Goal: Find specific fact: Find specific fact

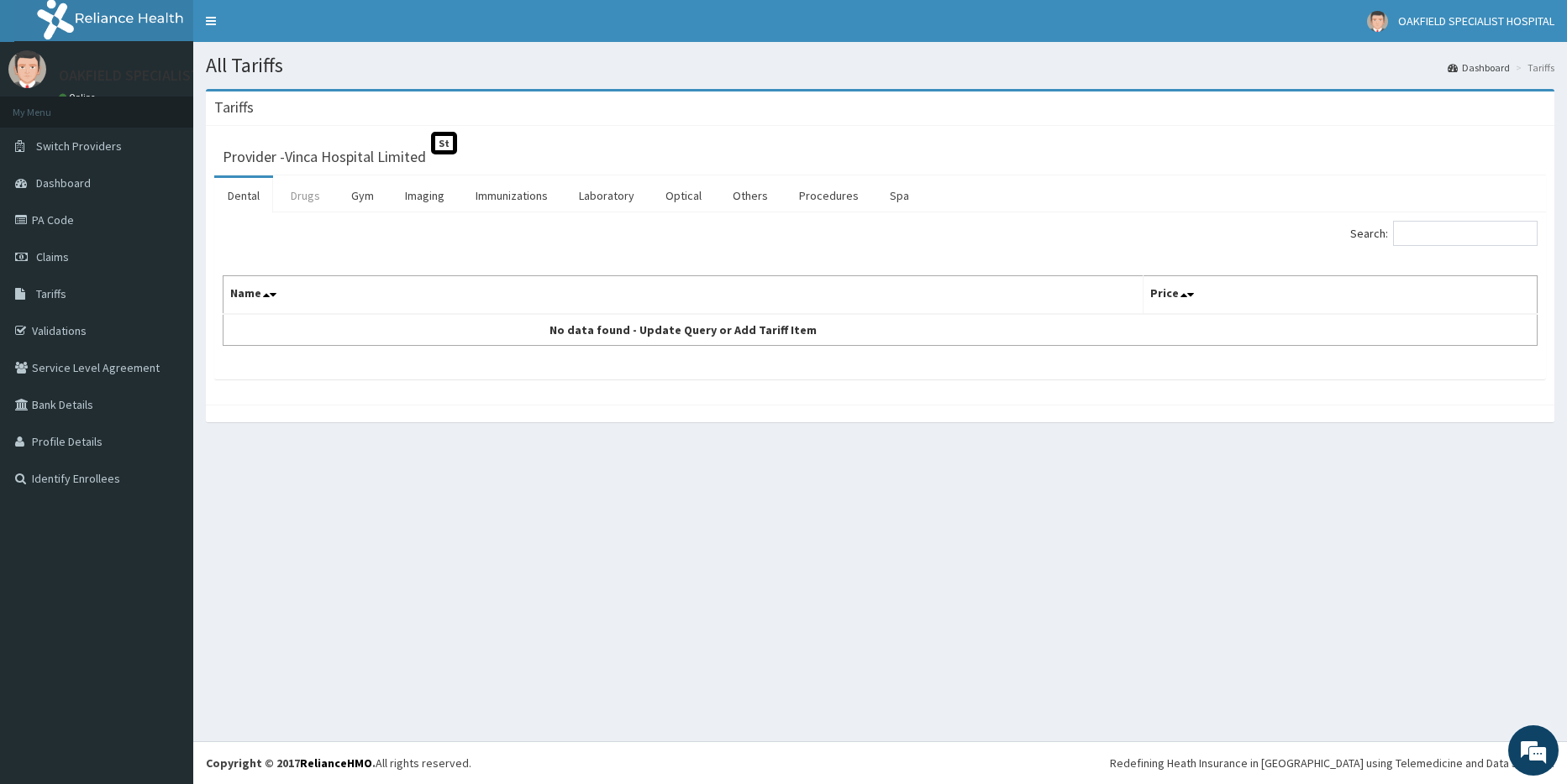
drag, startPoint x: 290, startPoint y: 197, endPoint x: 308, endPoint y: 193, distance: 18.4
click at [290, 197] on link "Drugs" at bounding box center [305, 196] width 57 height 36
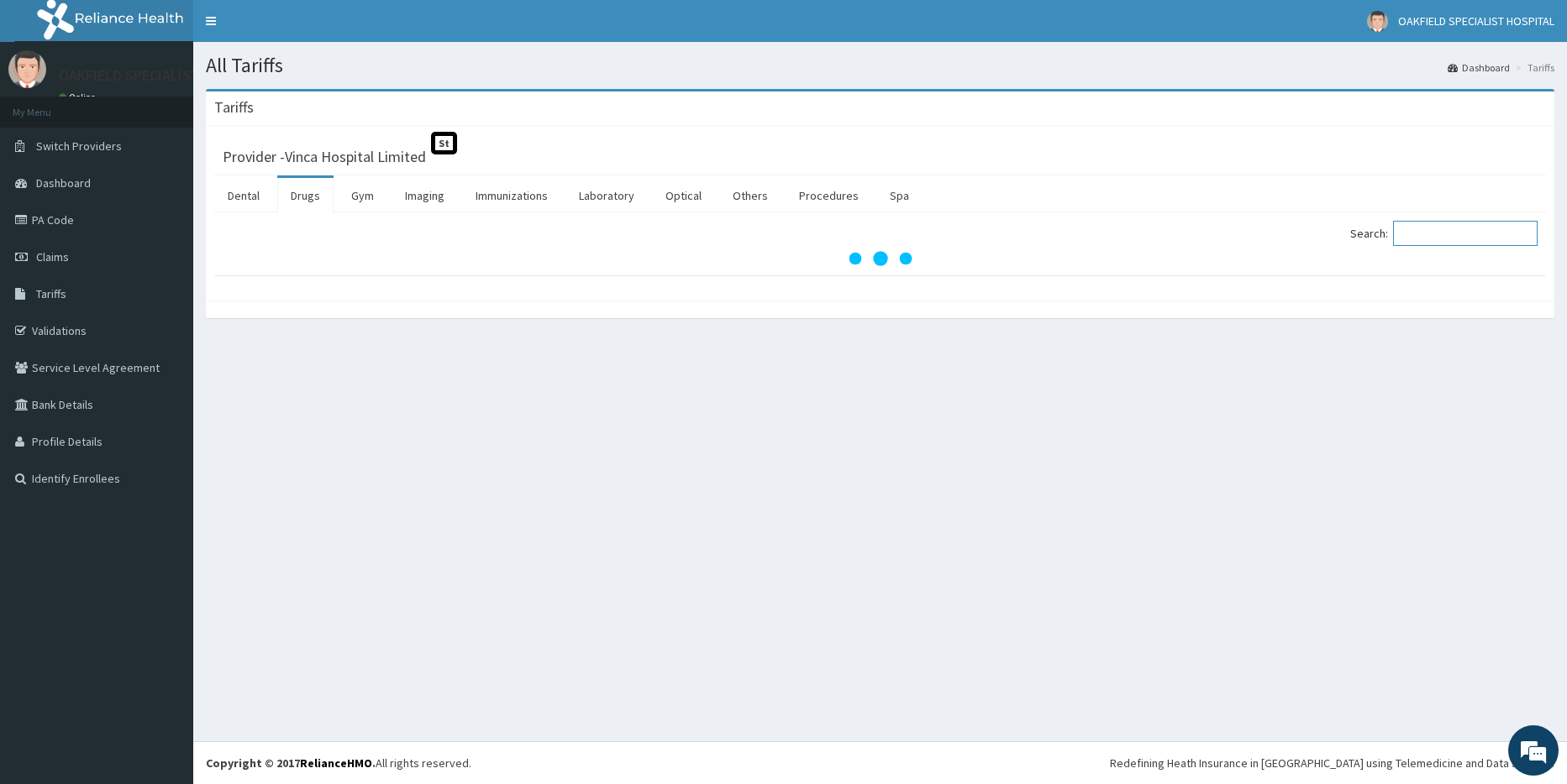
click at [1432, 234] on input "Search:" at bounding box center [1466, 234] width 144 height 26
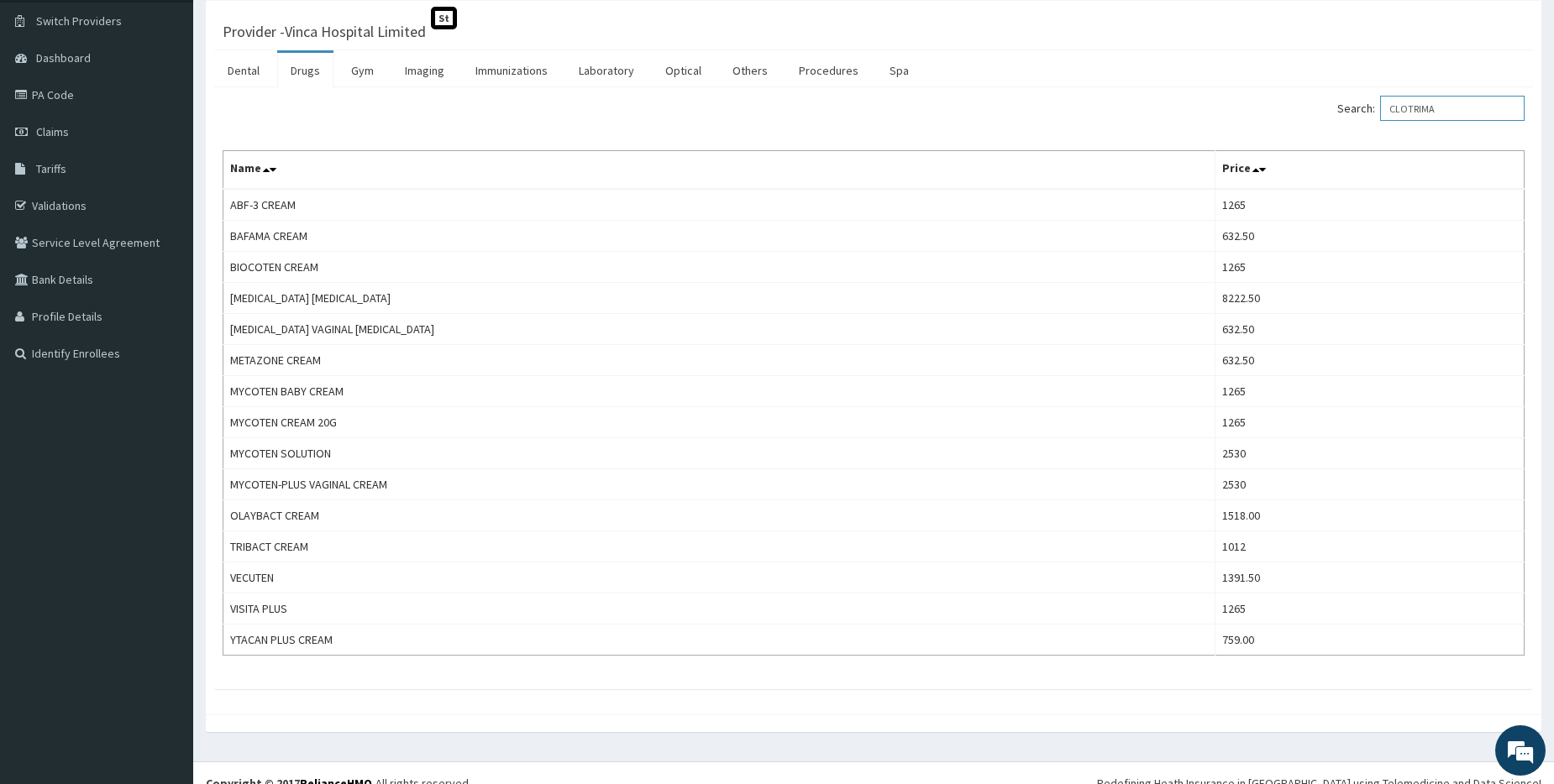
scroll to position [145, 0]
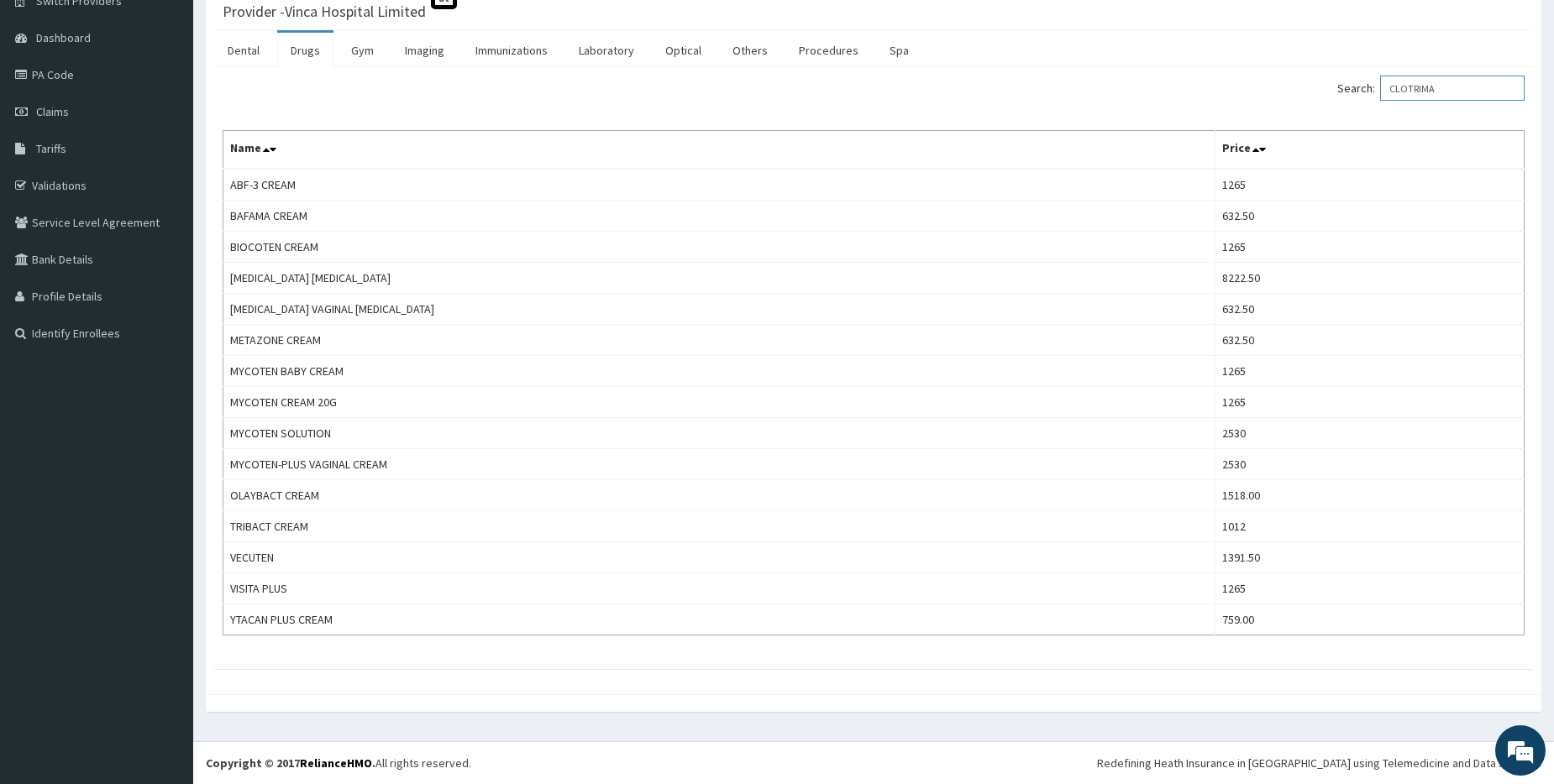
type input "CLOTRIMA"
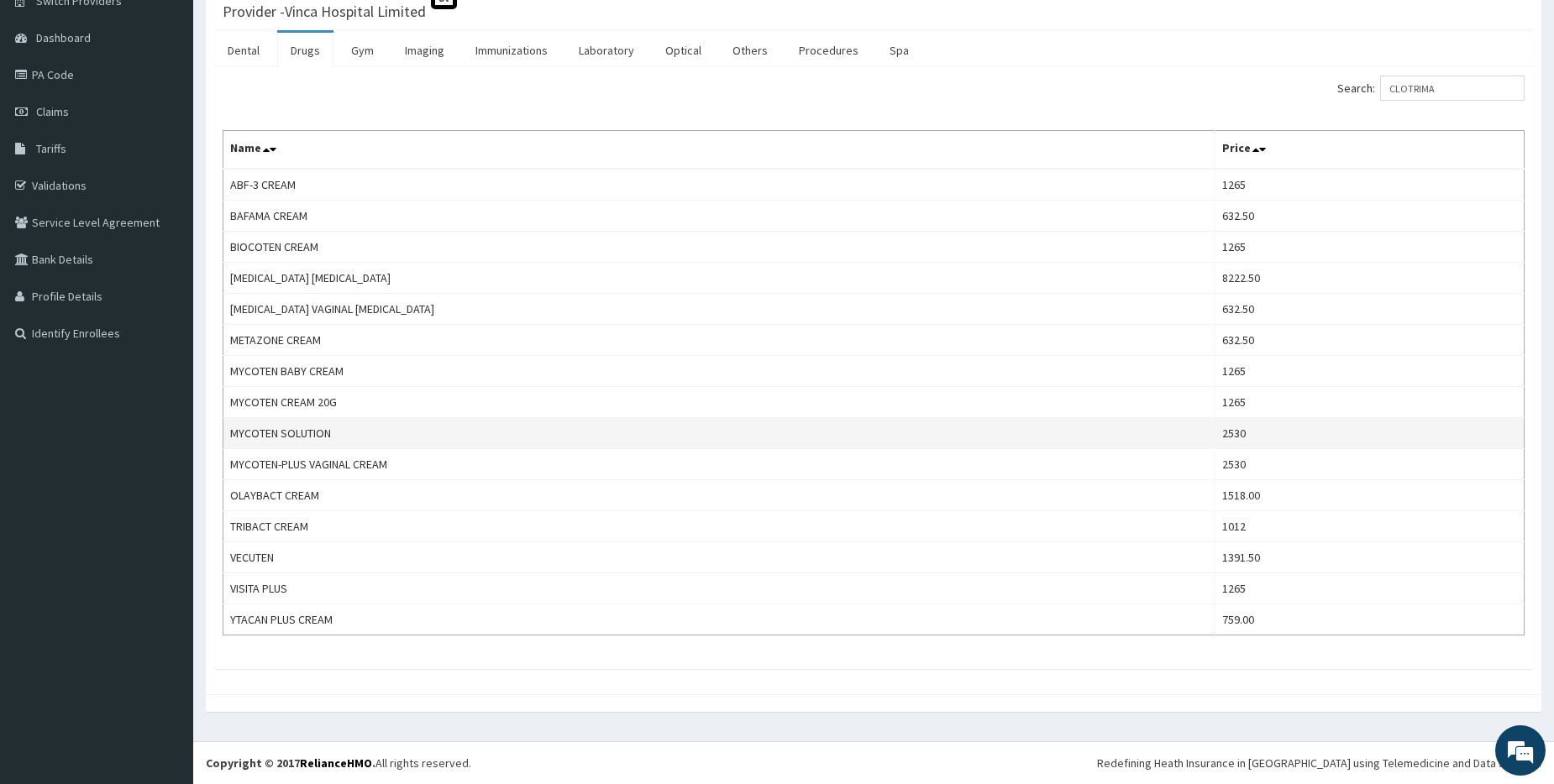
click at [392, 432] on td "MYCOTEN SOLUTION" at bounding box center [718, 434] width 992 height 31
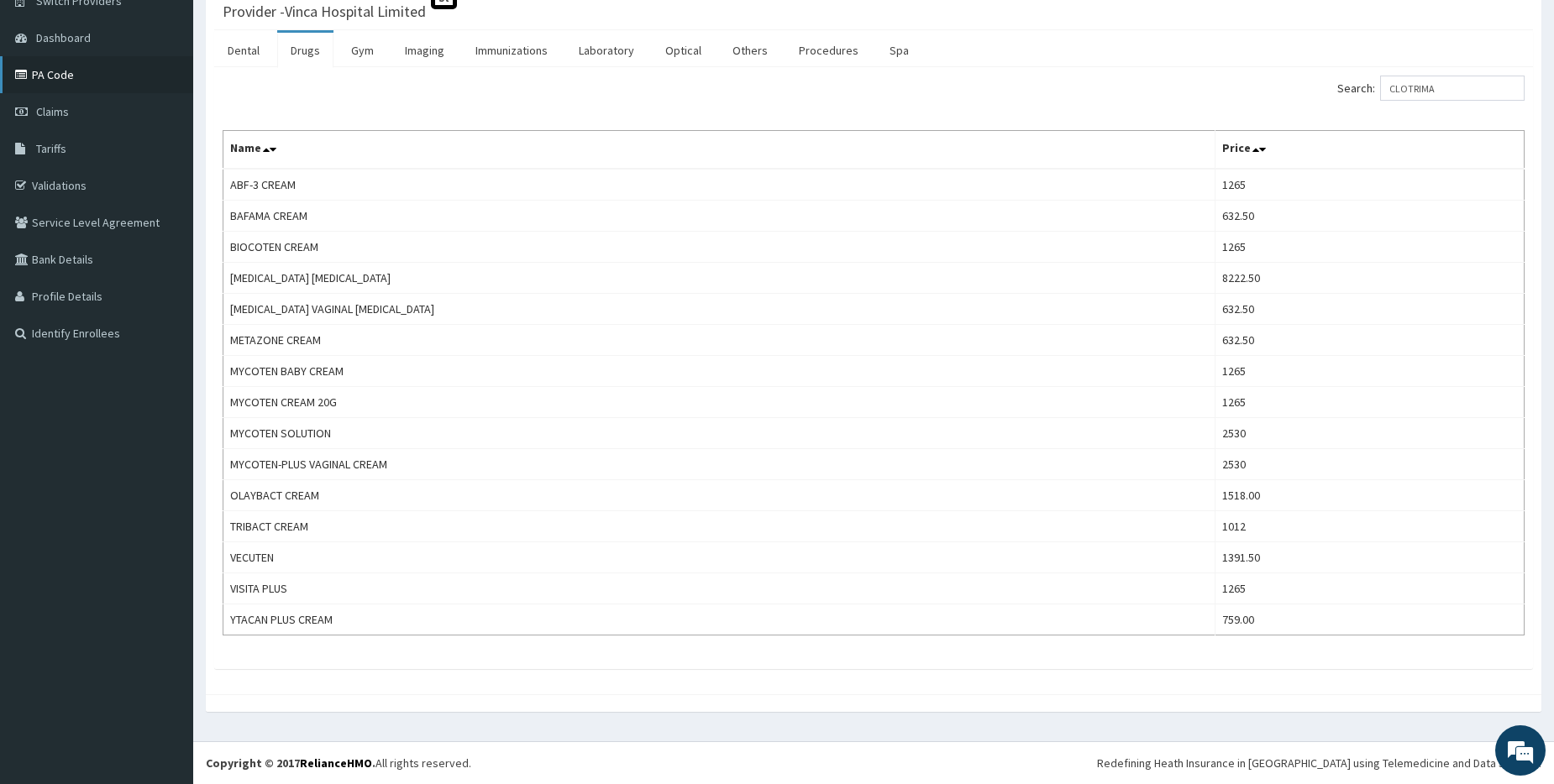
click at [69, 69] on link "PA Code" at bounding box center [96, 75] width 193 height 37
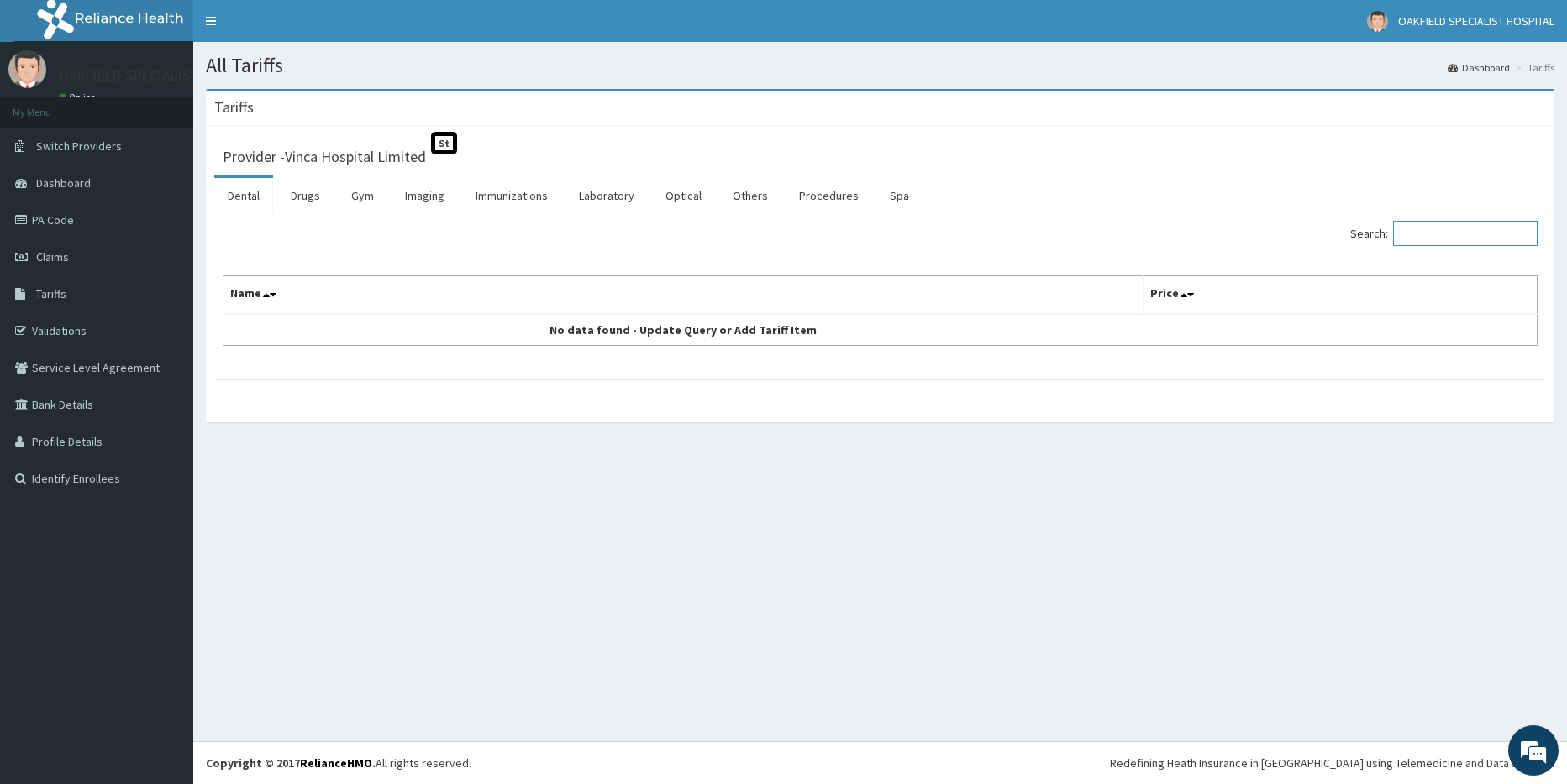
click at [1472, 244] on input "Search:" at bounding box center [1466, 234] width 144 height 26
click at [295, 186] on link "Drugs" at bounding box center [305, 196] width 57 height 36
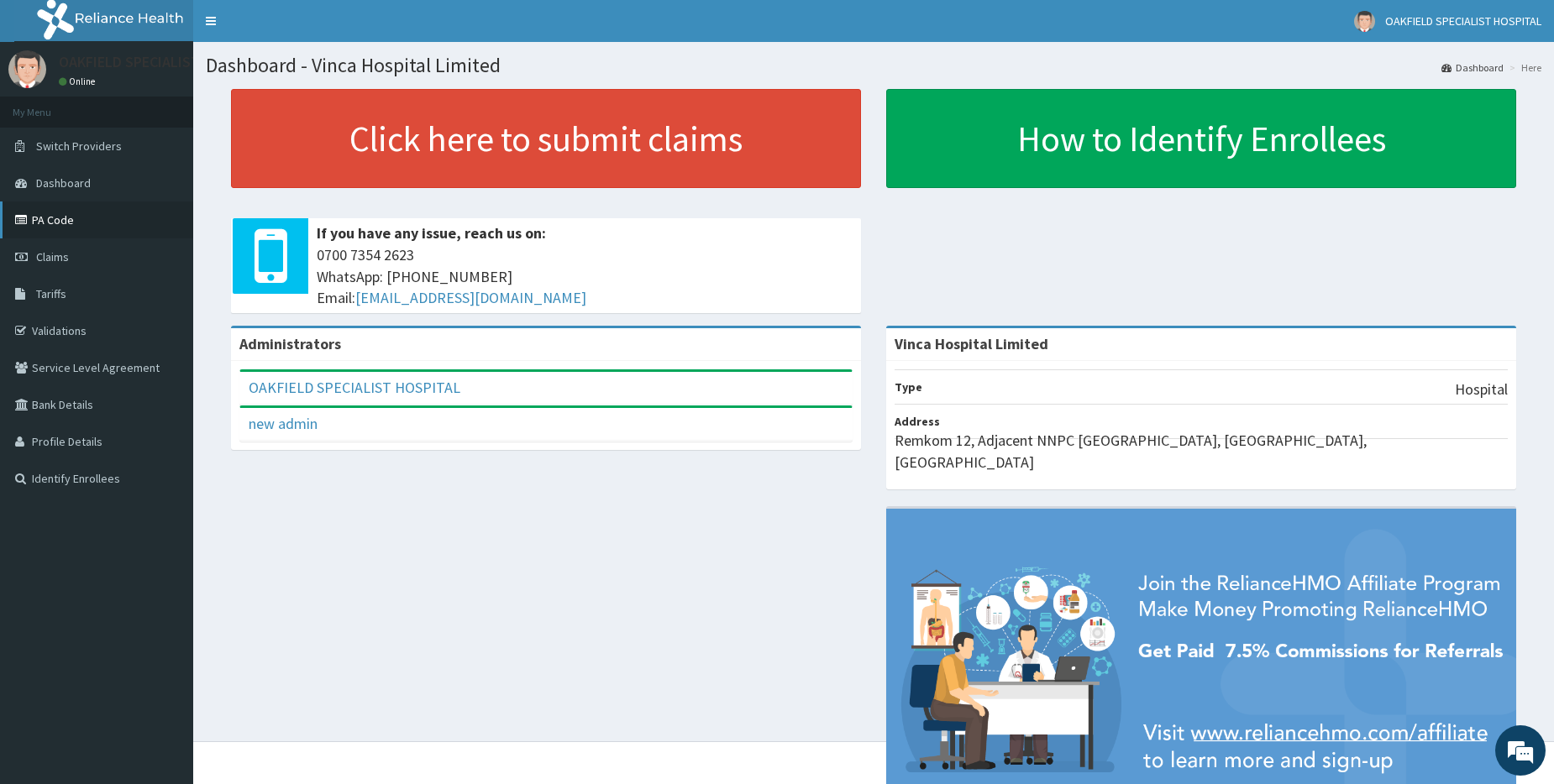
click at [47, 217] on link "PA Code" at bounding box center [96, 220] width 193 height 37
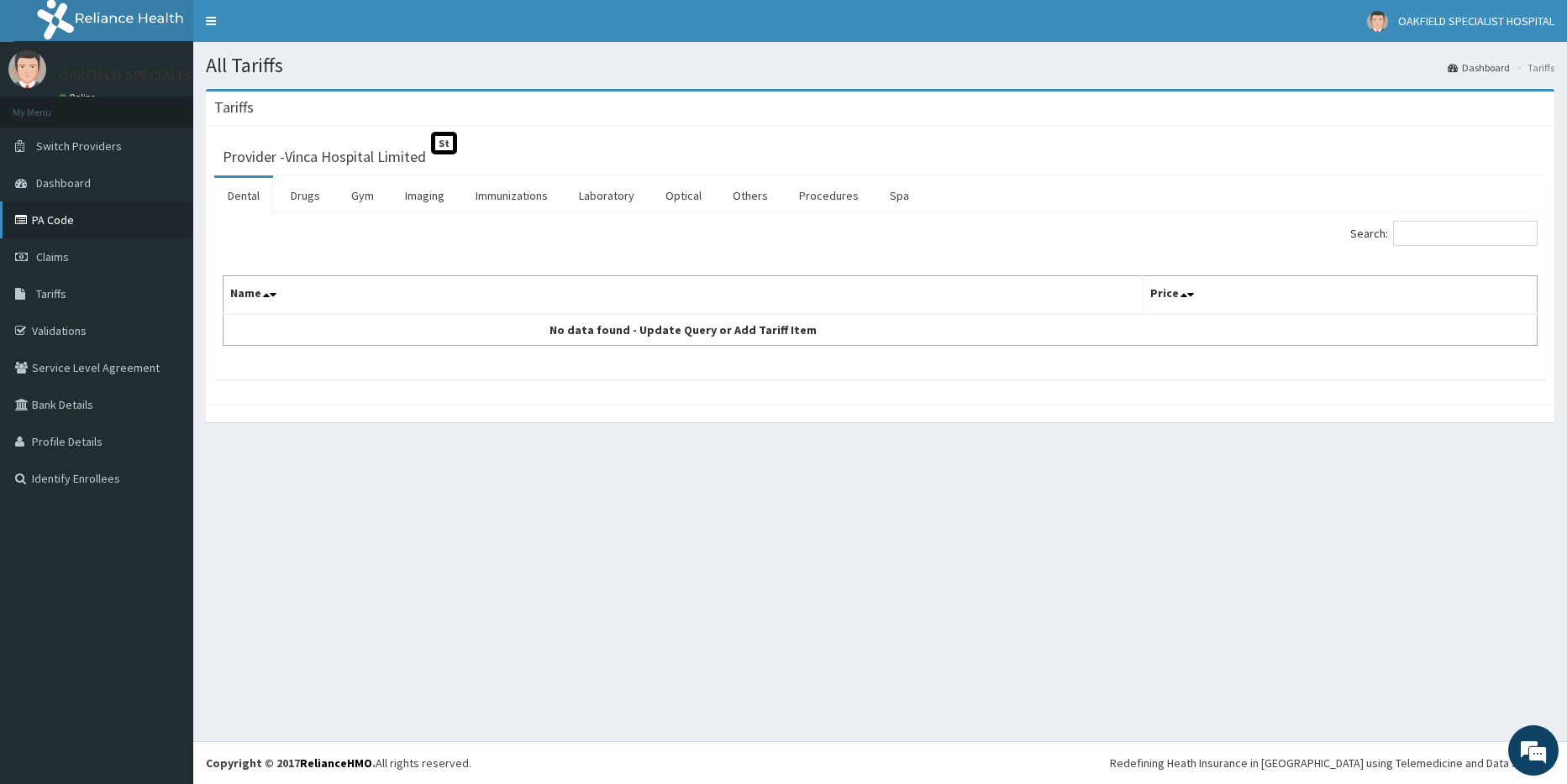
click at [64, 229] on link "PA Code" at bounding box center [96, 220] width 193 height 37
click at [318, 192] on link "Drugs" at bounding box center [305, 196] width 57 height 36
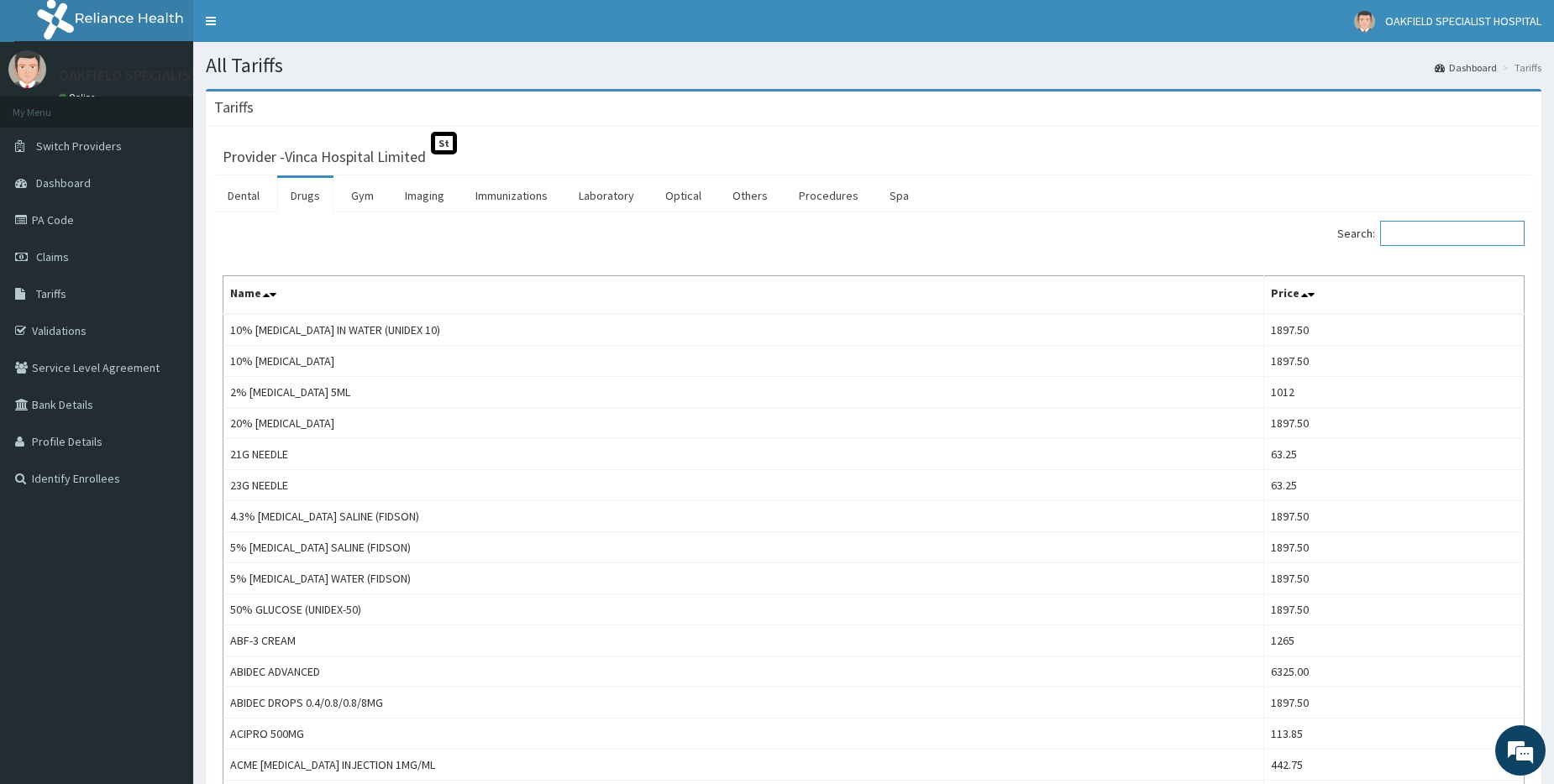
click at [1438, 233] on input "Search:" at bounding box center [1453, 234] width 144 height 26
paste input "Tretinoin"
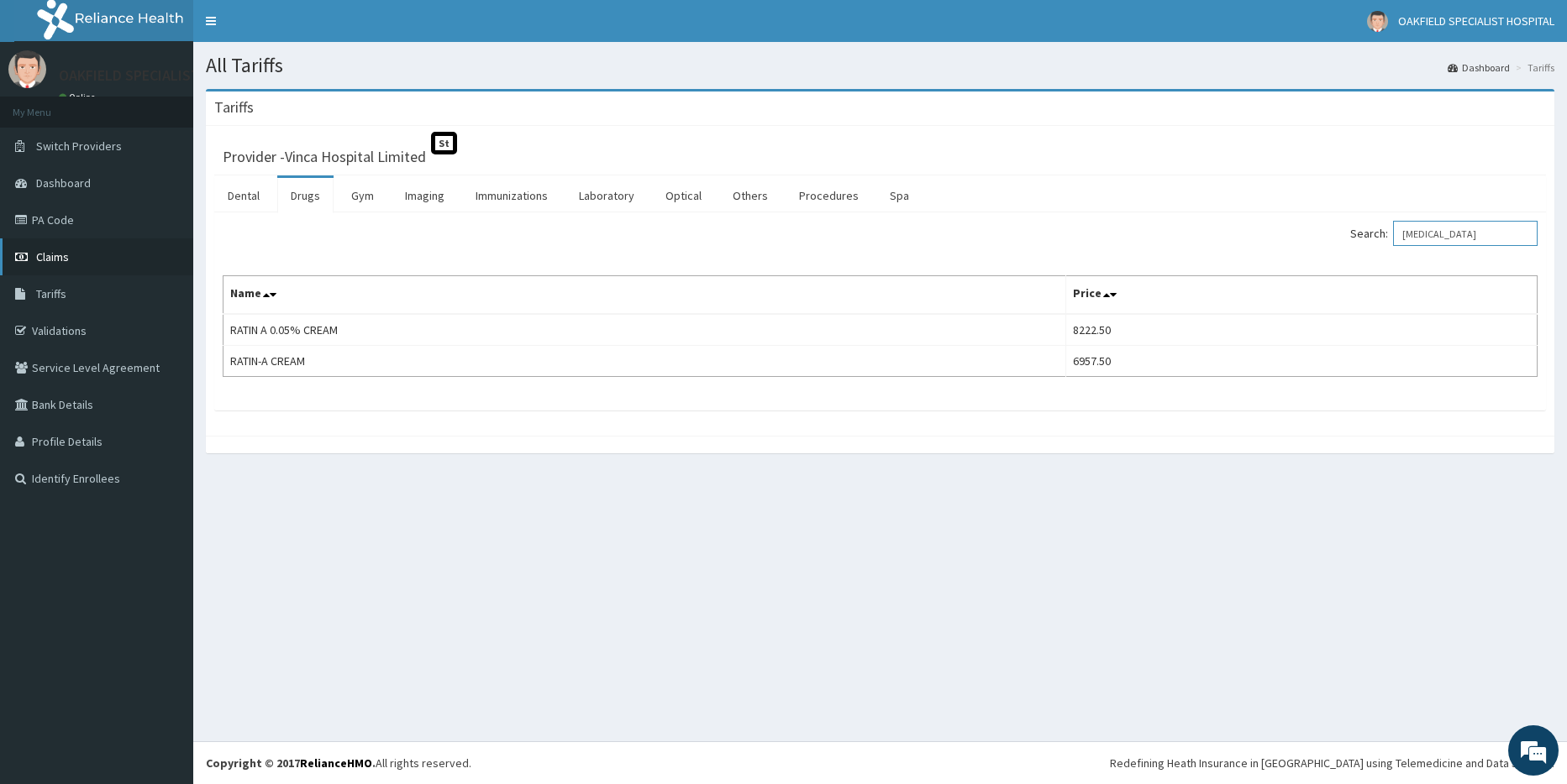
type input "Tretinoin"
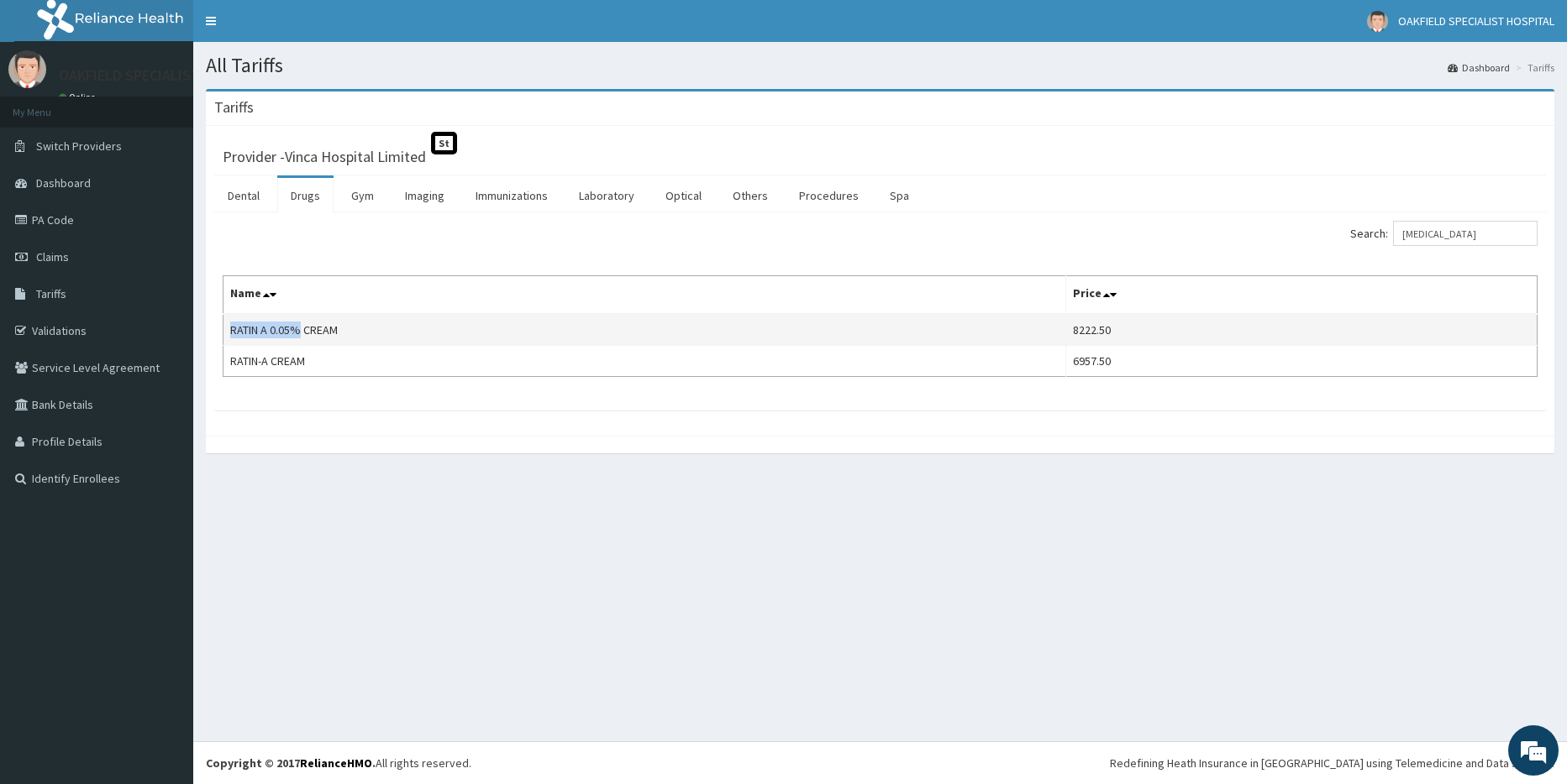
drag, startPoint x: 229, startPoint y: 330, endPoint x: 296, endPoint y: 338, distance: 67.5
click at [296, 338] on td "RATIN A 0.05% CREAM" at bounding box center [645, 330] width 843 height 32
copy td "RATIN A 0.05%"
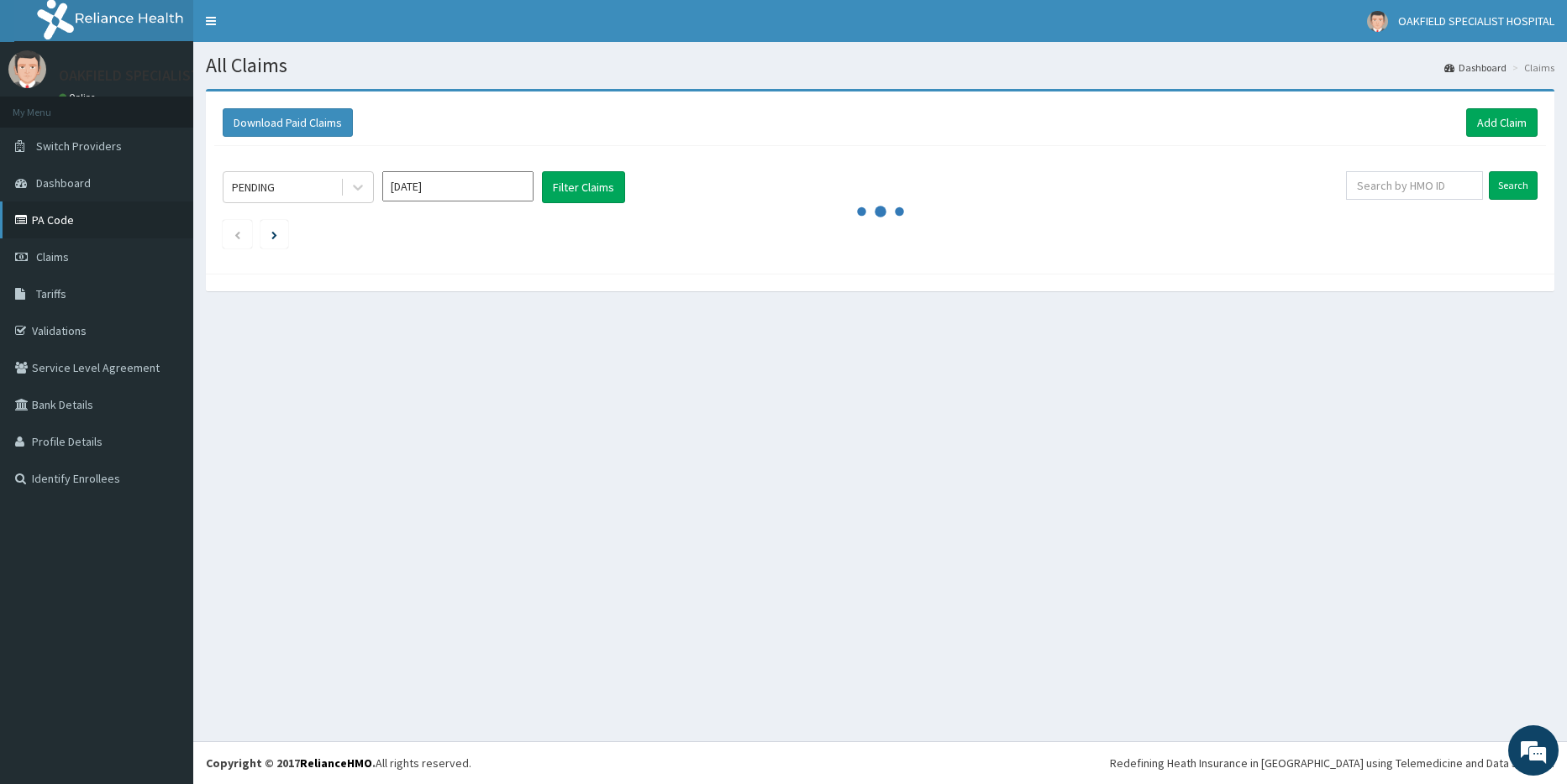
click at [27, 227] on link "PA Code" at bounding box center [96, 220] width 193 height 37
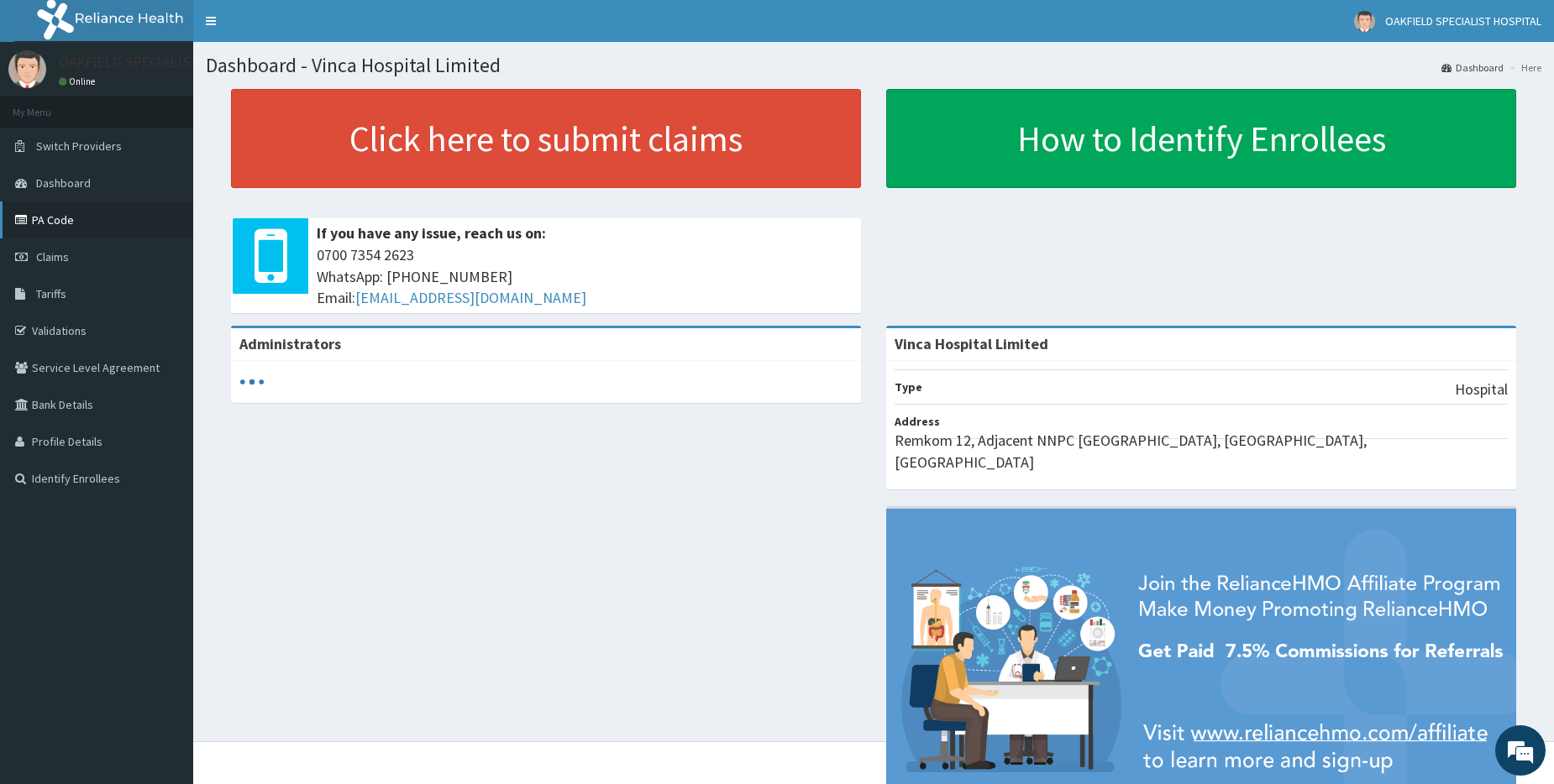
click at [27, 207] on link "PA Code" at bounding box center [96, 220] width 193 height 37
